Goal: Task Accomplishment & Management: Use online tool/utility

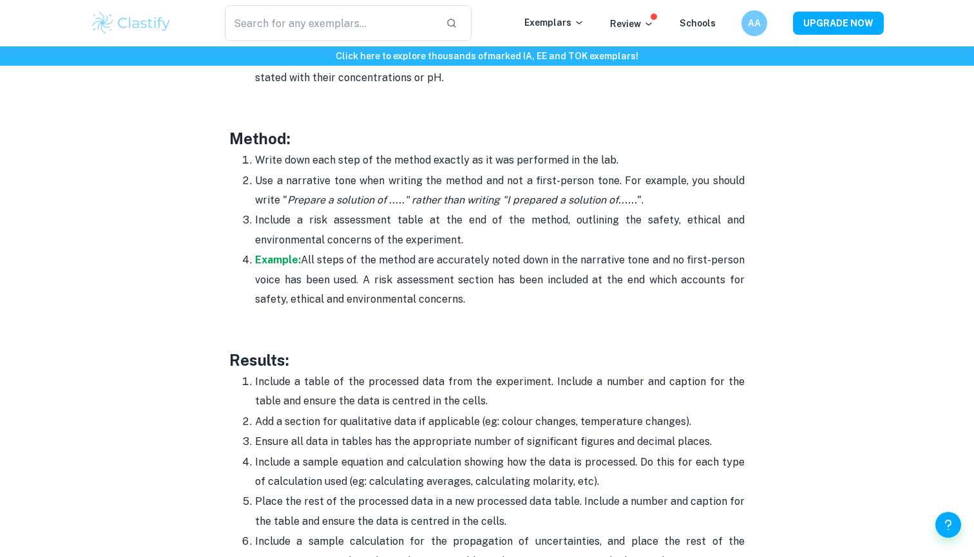
scroll to position [2672, 0]
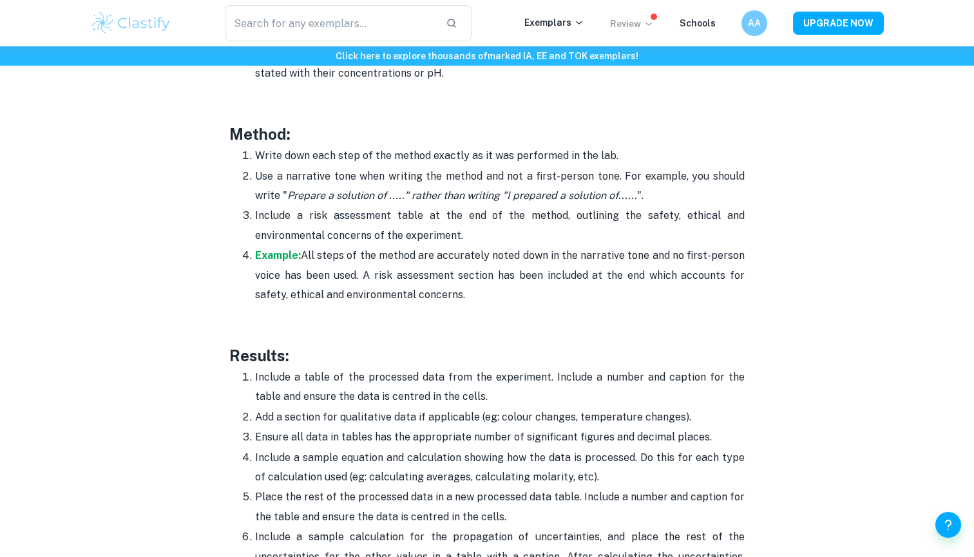
click at [651, 26] on icon at bounding box center [648, 24] width 10 height 10
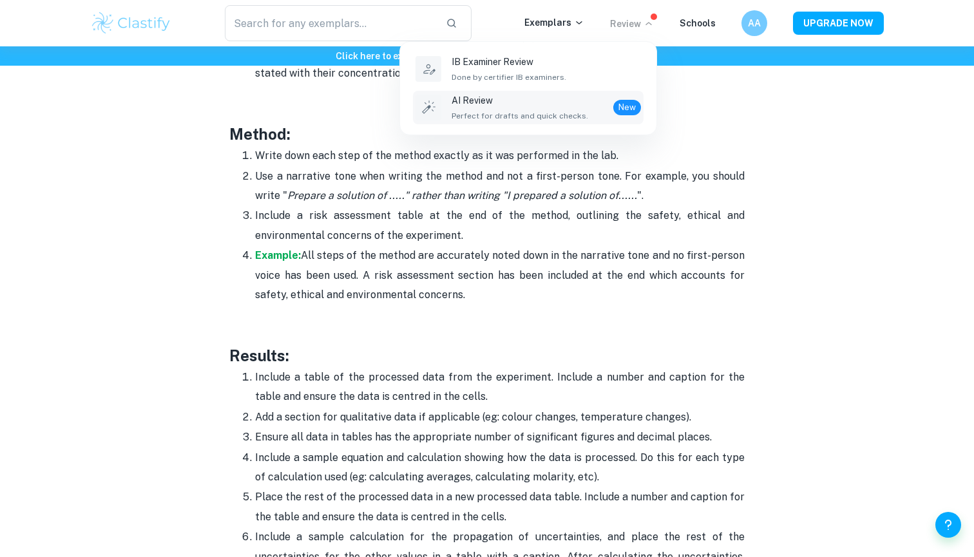
click at [490, 120] on span "Perfect for drafts and quick checks." at bounding box center [520, 116] width 137 height 12
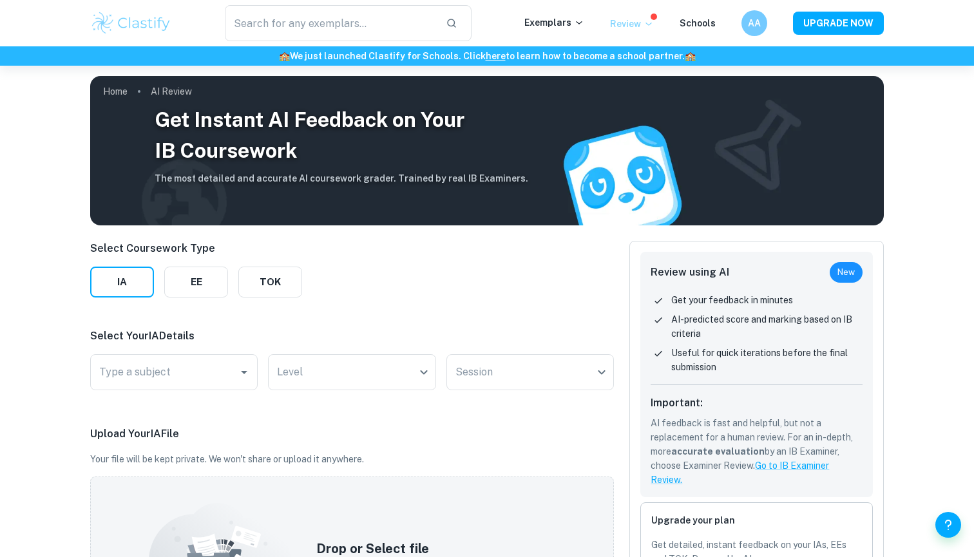
click at [638, 26] on p "Review" at bounding box center [632, 24] width 44 height 14
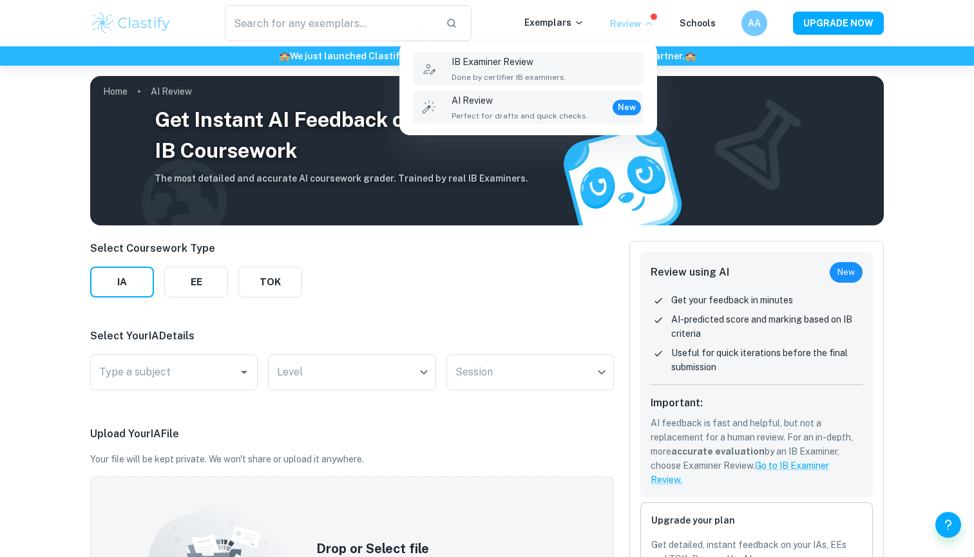
click at [569, 61] on div "IB Examiner Review Done by certifier IB examiners." at bounding box center [546, 69] width 189 height 28
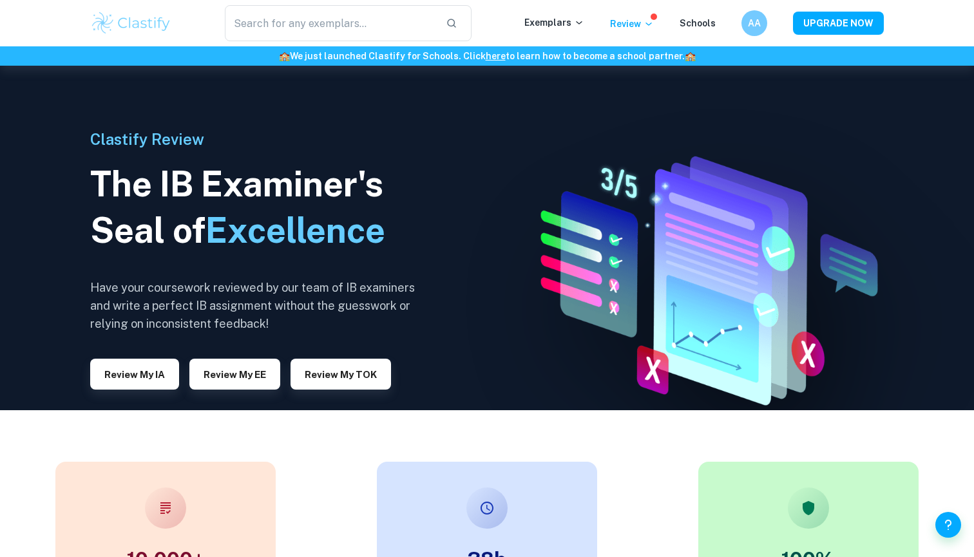
scroll to position [145, 0]
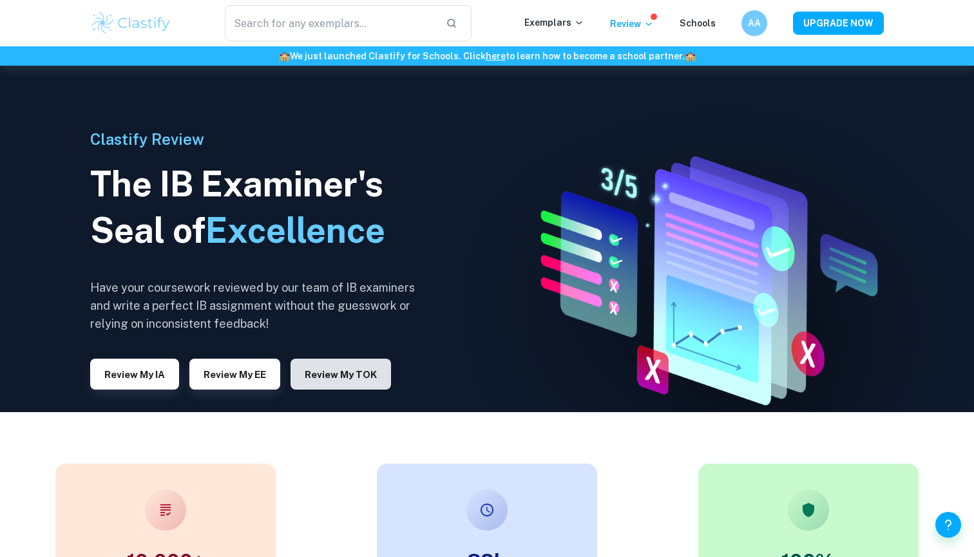
click at [360, 382] on button "Review my TOK" at bounding box center [340, 374] width 100 height 31
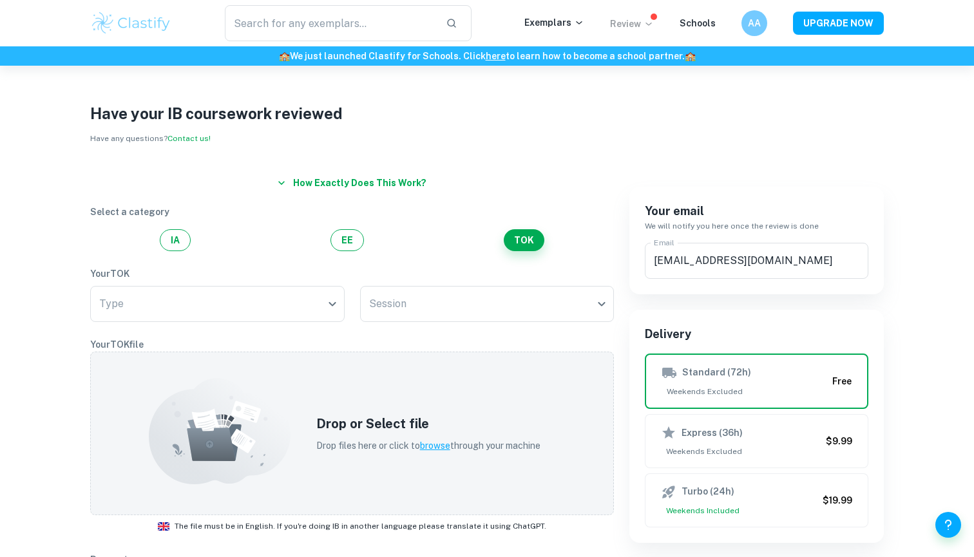
click at [629, 26] on p "Review" at bounding box center [632, 24] width 44 height 14
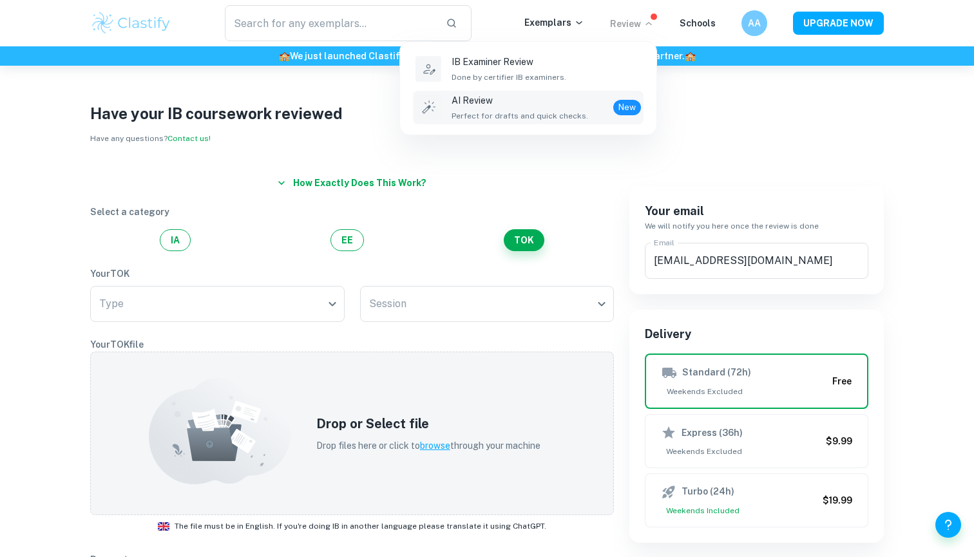
click at [527, 108] on div "AI Review Perfect for drafts and quick checks." at bounding box center [520, 107] width 137 height 28
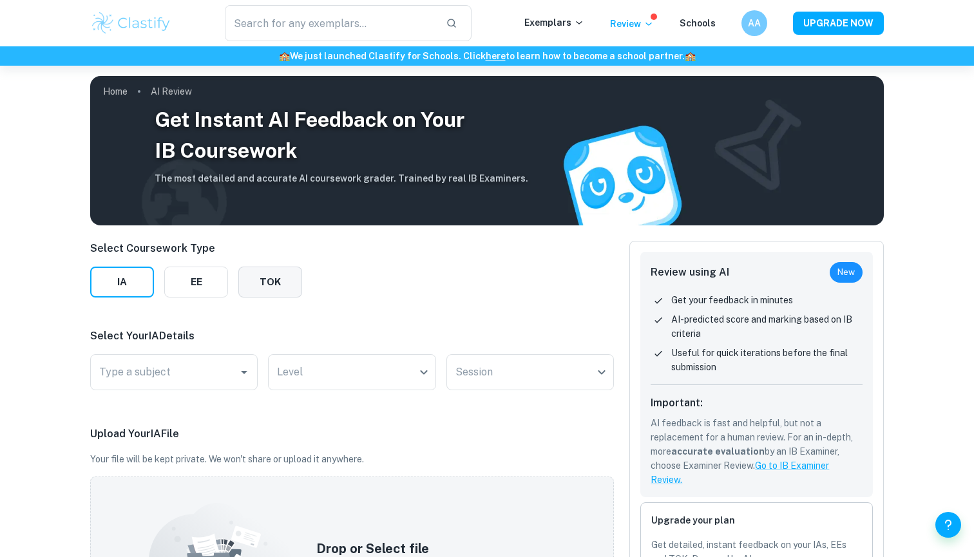
click at [258, 283] on button "TOK" at bounding box center [270, 282] width 64 height 31
click at [223, 370] on body "We value your privacy We use cookies to enhance your browsing experience, serve…" at bounding box center [487, 344] width 974 height 557
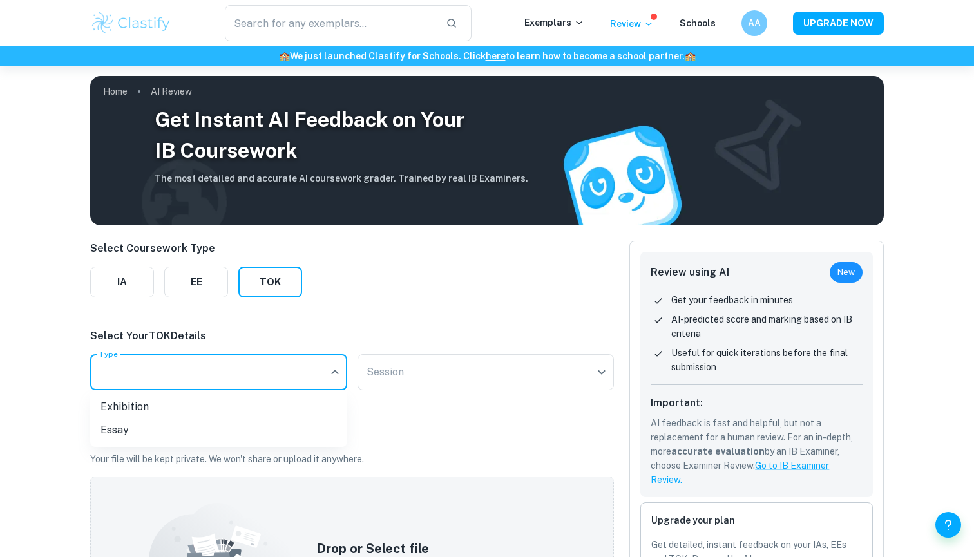
click at [137, 431] on li "Essay" at bounding box center [218, 430] width 257 height 23
type input "Essay"
click at [486, 373] on body "We value your privacy We use cookies to enhance your browsing experience, serve…" at bounding box center [487, 344] width 974 height 557
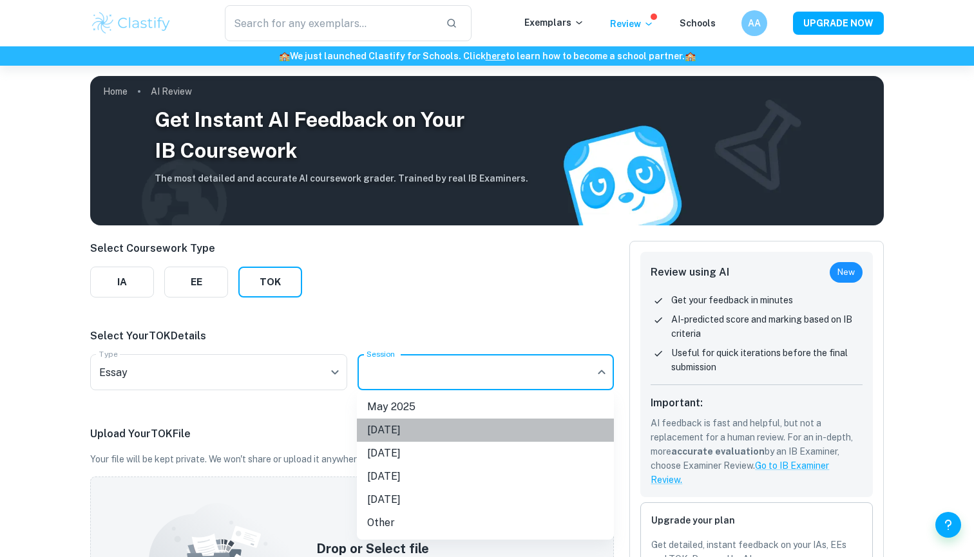
click at [420, 429] on li "[DATE]" at bounding box center [485, 430] width 257 height 23
type input "N25"
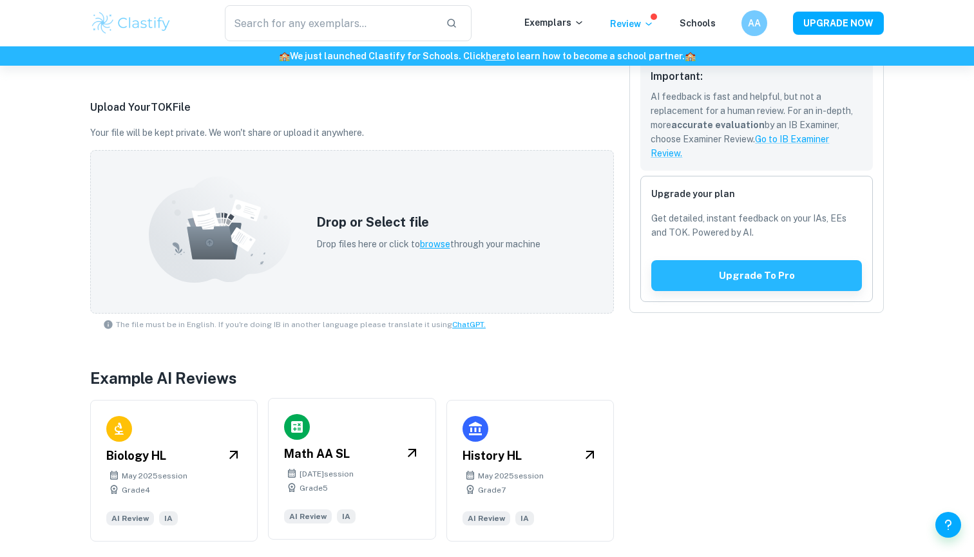
scroll to position [327, 0]
click at [371, 442] on div "Math AA SL [DATE] session Grade 5 AI Review IA" at bounding box center [351, 469] width 167 height 142
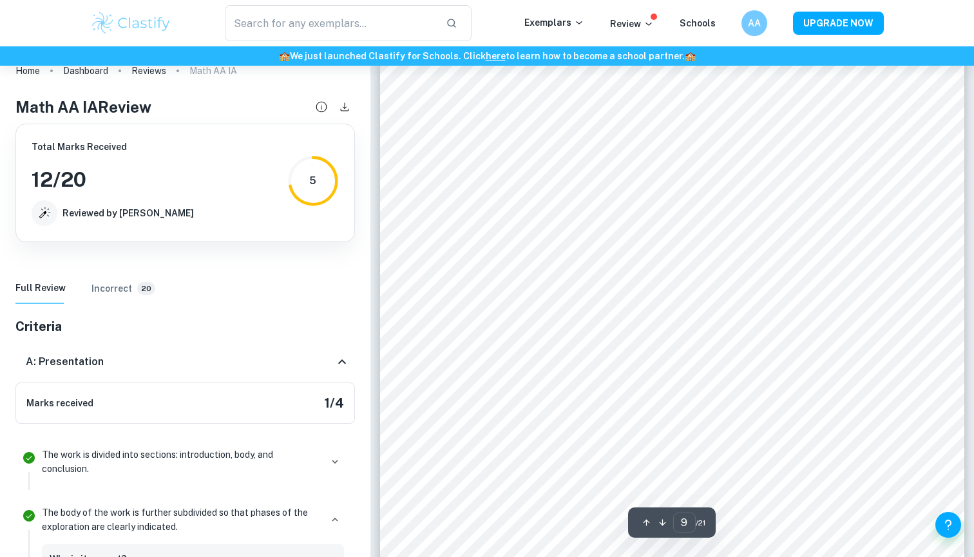
scroll to position [6971, 1]
type input "1"
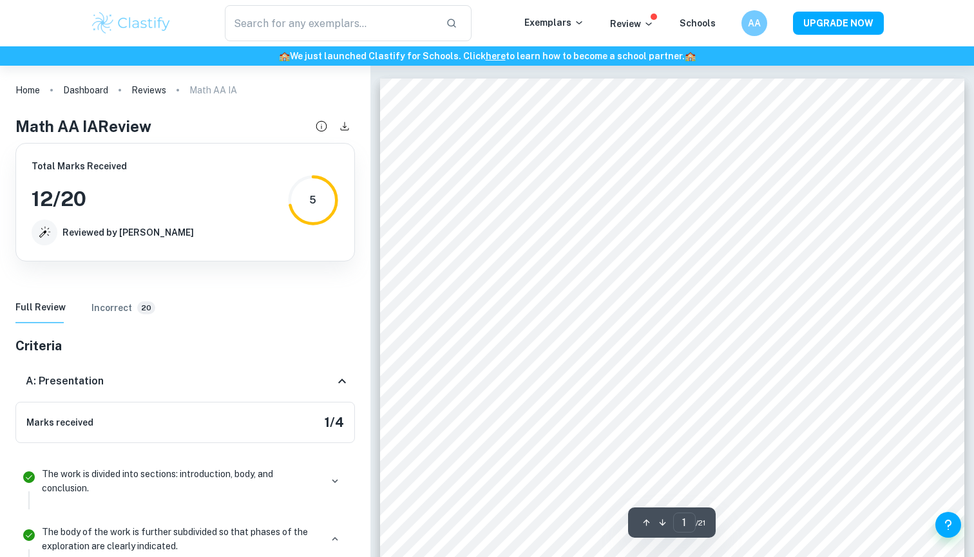
scroll to position [0, 0]
